Goal: Task Accomplishment & Management: Manage account settings

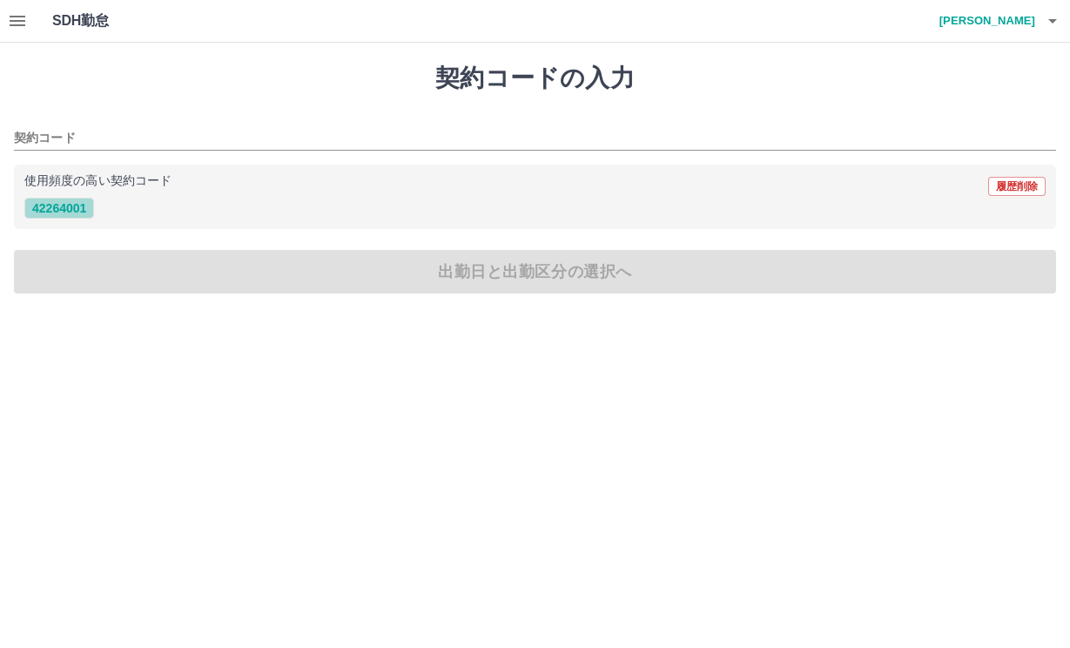
click at [83, 209] on button "42264001" at bounding box center [59, 208] width 70 height 21
type input "********"
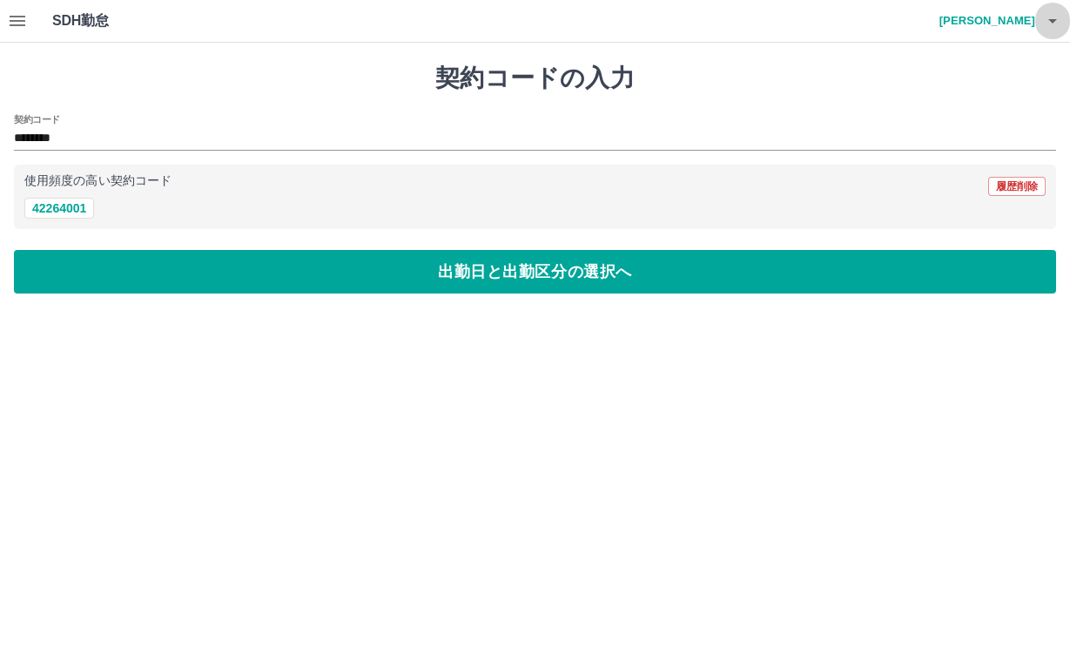
click at [1052, 19] on icon "button" at bounding box center [1052, 21] width 9 height 4
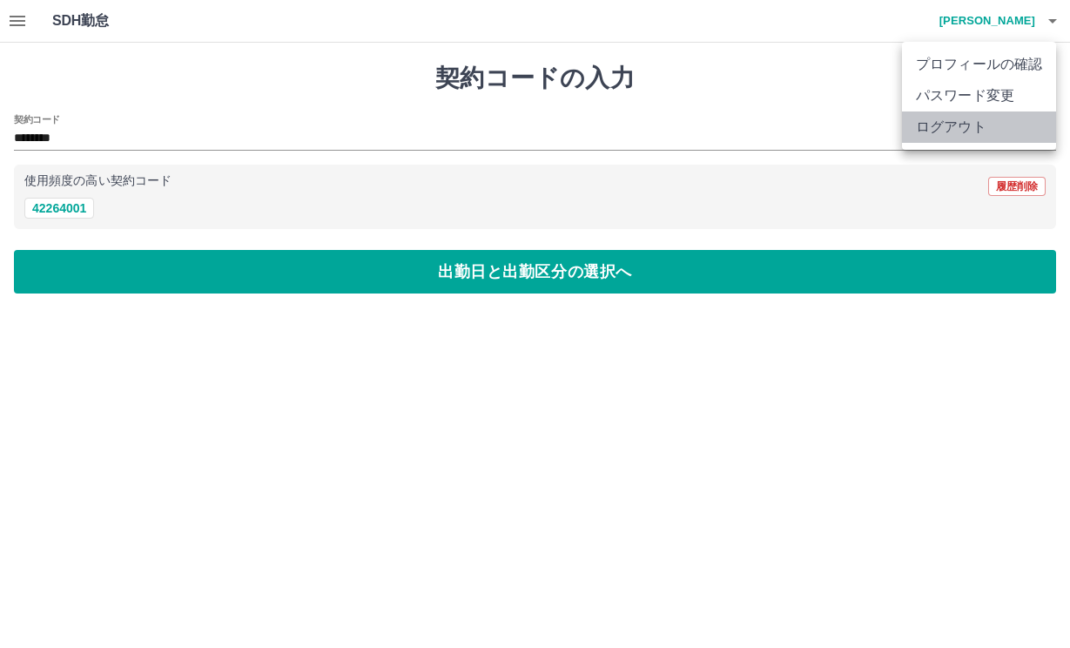
click at [998, 119] on li "ログアウト" at bounding box center [979, 126] width 154 height 31
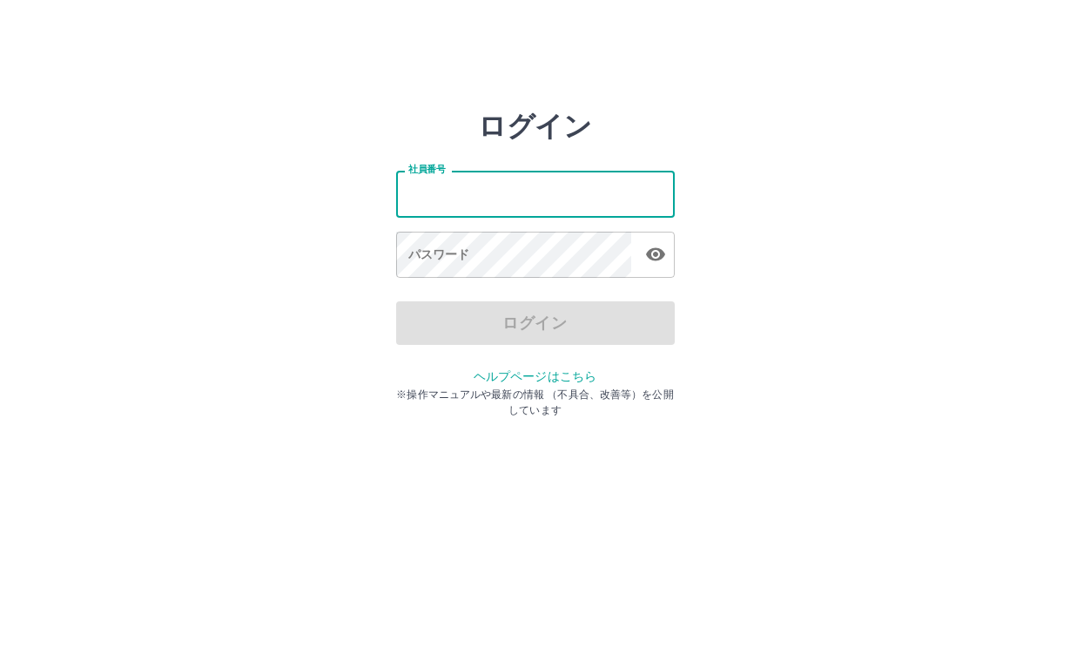
click at [505, 182] on input "社員番号" at bounding box center [535, 194] width 279 height 46
click at [779, 144] on div "ログイン 社員番号 社員番号 パスワード パスワード ログイン ヘルプページはこちら ※操作マニュアルや最新の情報 （不具合、改善等）を公開しています" at bounding box center [535, 249] width 1045 height 279
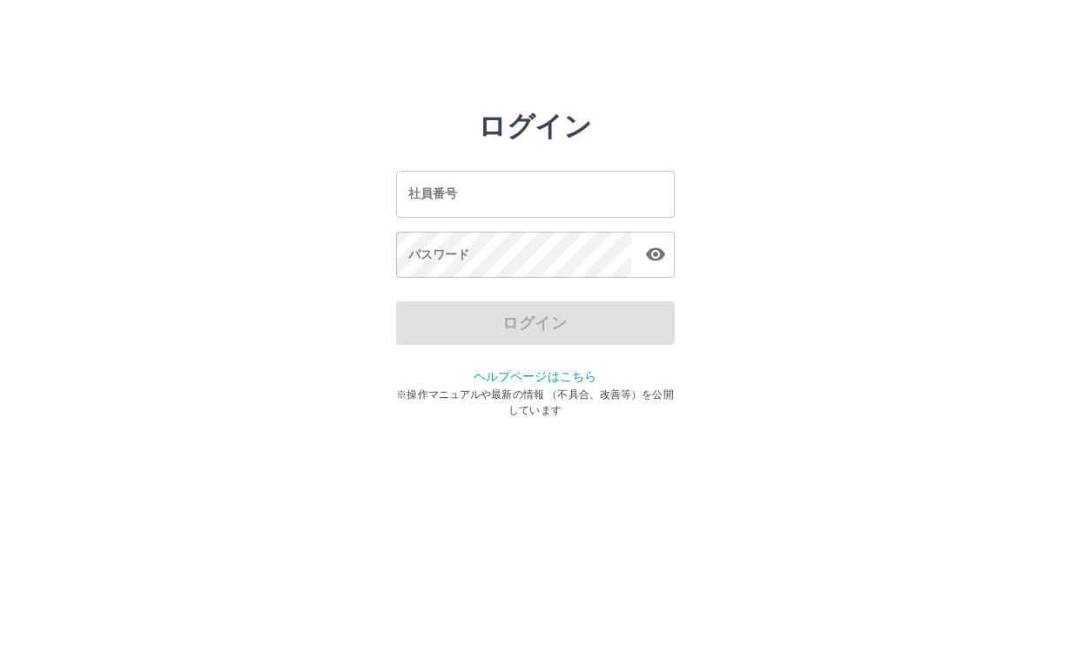
click at [338, 264] on div "ログイン 社員番号 社員番号 パスワード パスワード ログイン ヘルプページはこちら ※操作マニュアルや最新の情報 （不具合、改善等）を公開しています" at bounding box center [535, 249] width 1045 height 279
click at [110, 299] on div "ログイン 社員番号 社員番号 パスワード パスワード ログイン ヘルプページはこちら ※操作マニュアルや最新の情報 （不具合、改善等）を公開しています" at bounding box center [535, 249] width 1045 height 279
click at [941, 130] on div "ログイン 社員番号 社員番号 パスワード パスワード ログイン ヘルプページはこちら ※操作マニュアルや最新の情報 （不具合、改善等）を公開しています" at bounding box center [535, 249] width 1045 height 279
